Goal: Information Seeking & Learning: Learn about a topic

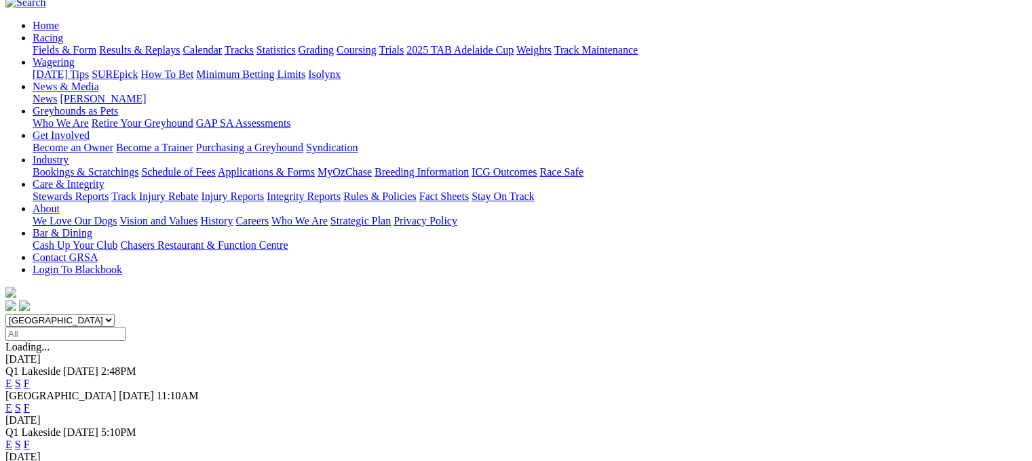
scroll to position [136, 0]
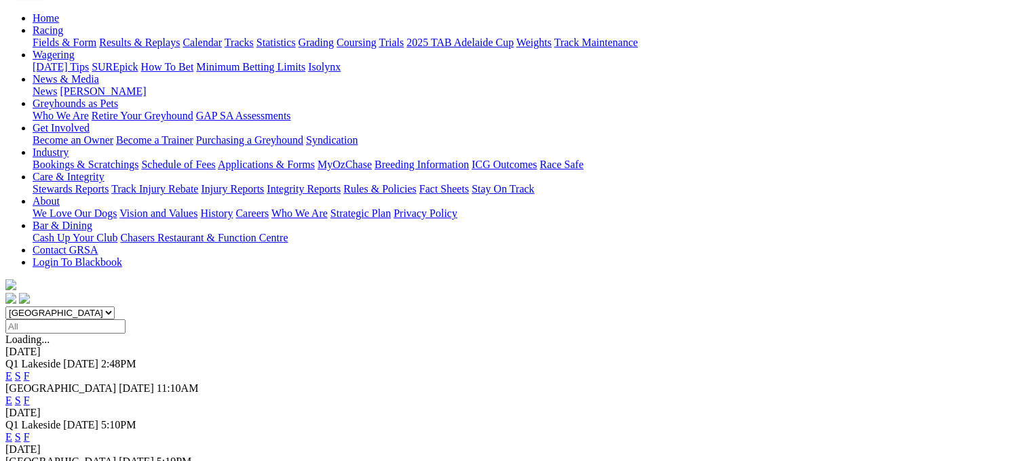
click at [12, 370] on link "E" at bounding box center [8, 376] width 7 height 12
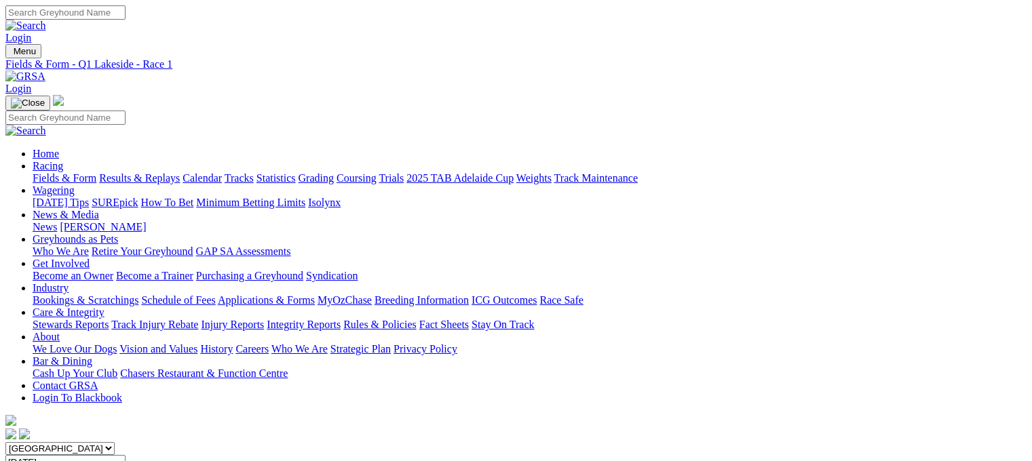
scroll to position [33, 0]
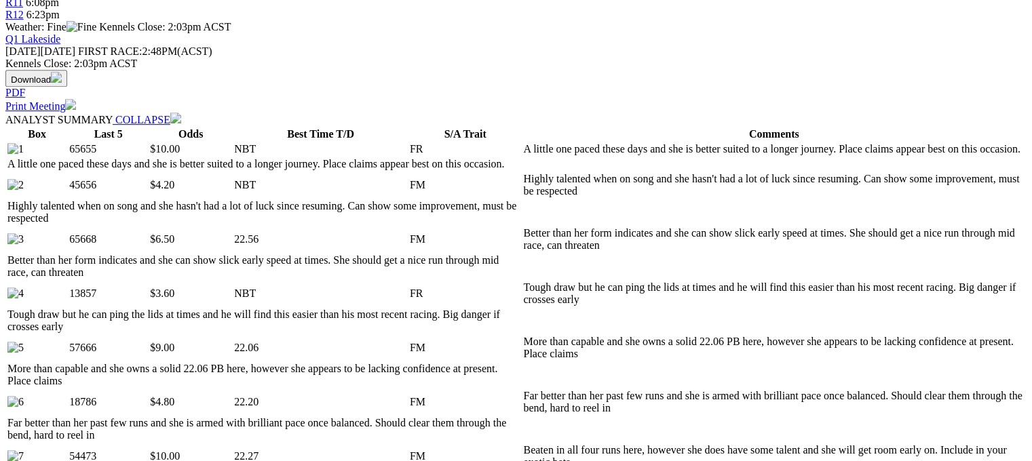
scroll to position [678, 0]
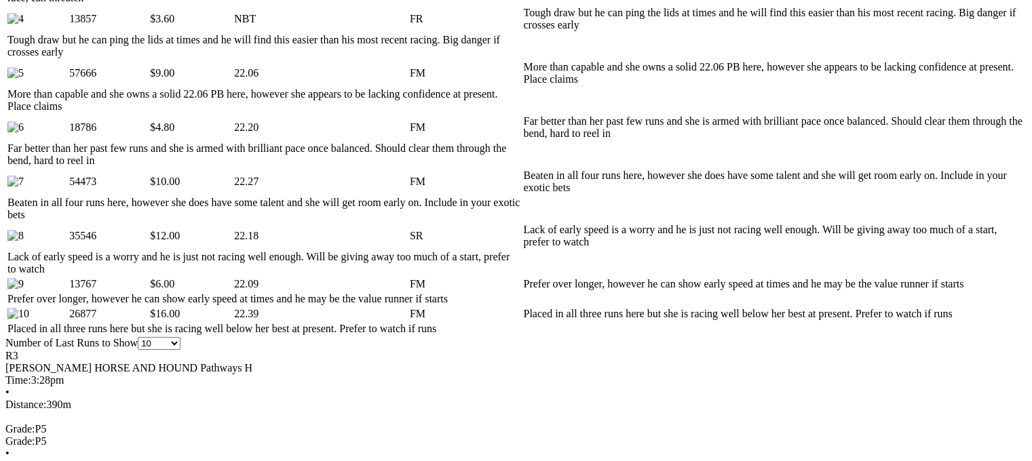
scroll to position [949, 0]
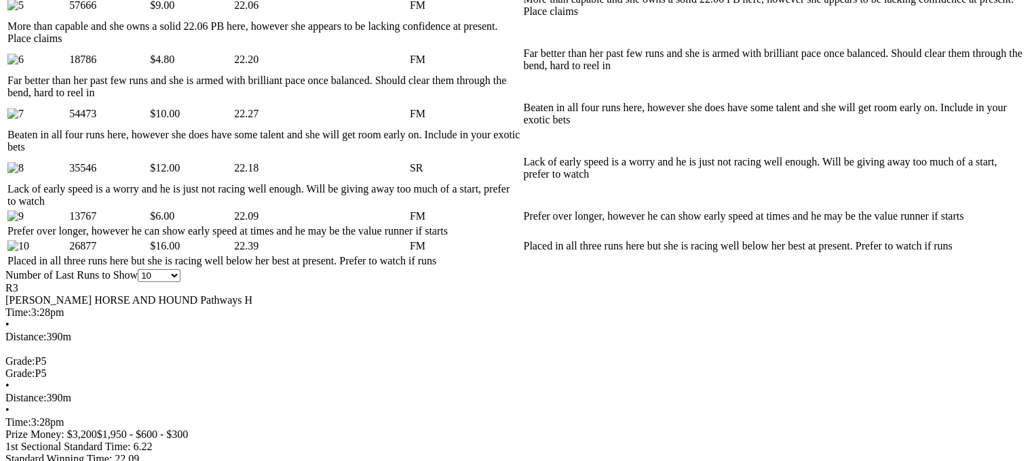
drag, startPoint x: 412, startPoint y: 210, endPoint x: 432, endPoint y: 212, distance: 19.7
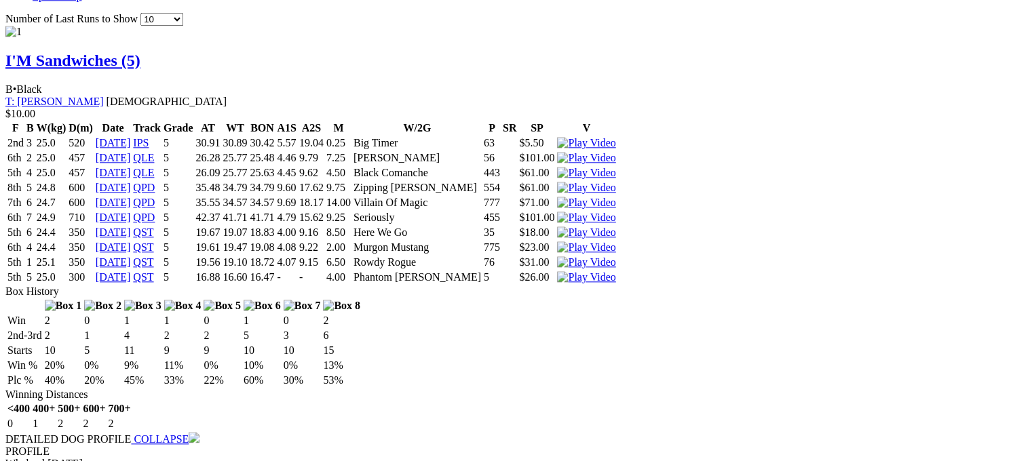
scroll to position [1560, 0]
